Goal: Find specific page/section: Find specific page/section

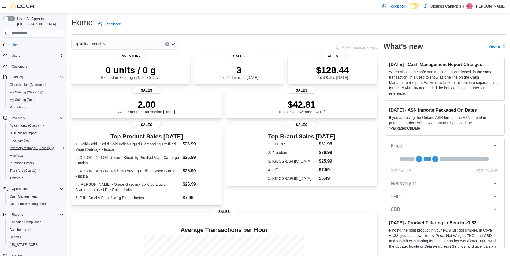
click at [39, 146] on span "Inventory Manager (Classic)" at bounding box center [32, 148] width 44 height 4
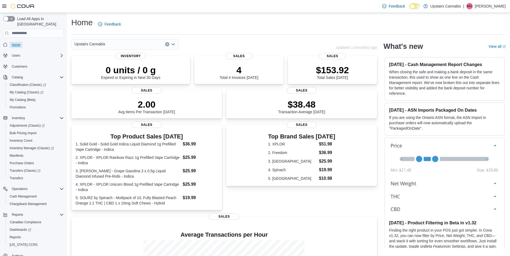
click at [21, 42] on link "Home" at bounding box center [16, 45] width 13 height 6
